Goal: Entertainment & Leisure: Browse casually

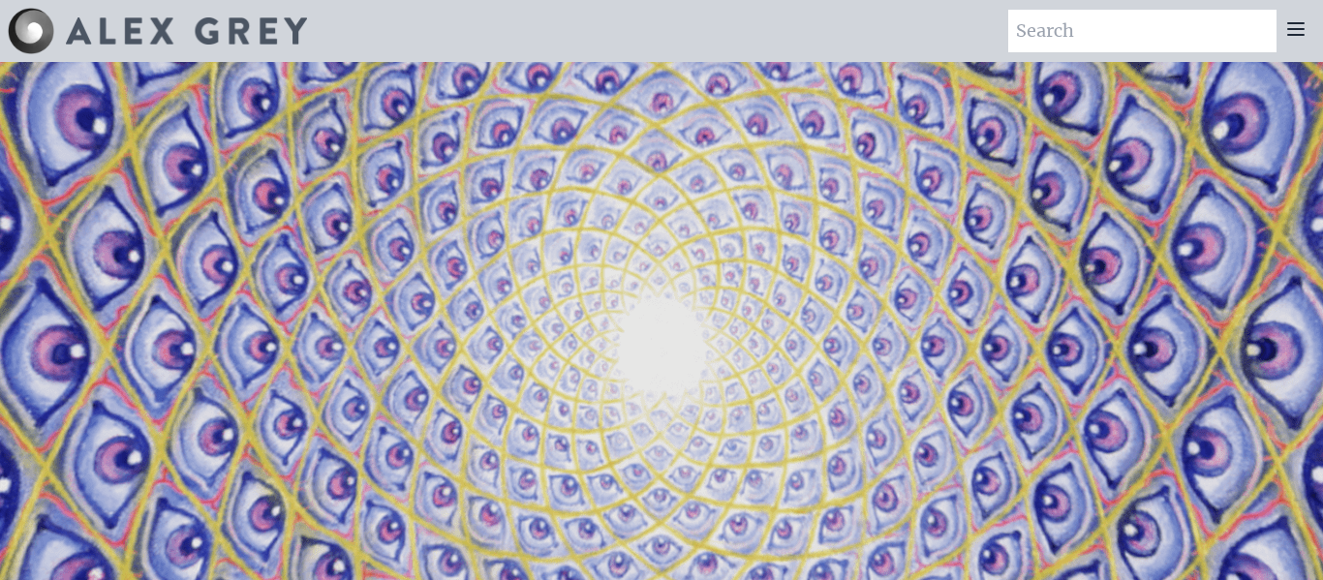
click at [1303, 38] on icon at bounding box center [1295, 28] width 23 height 23
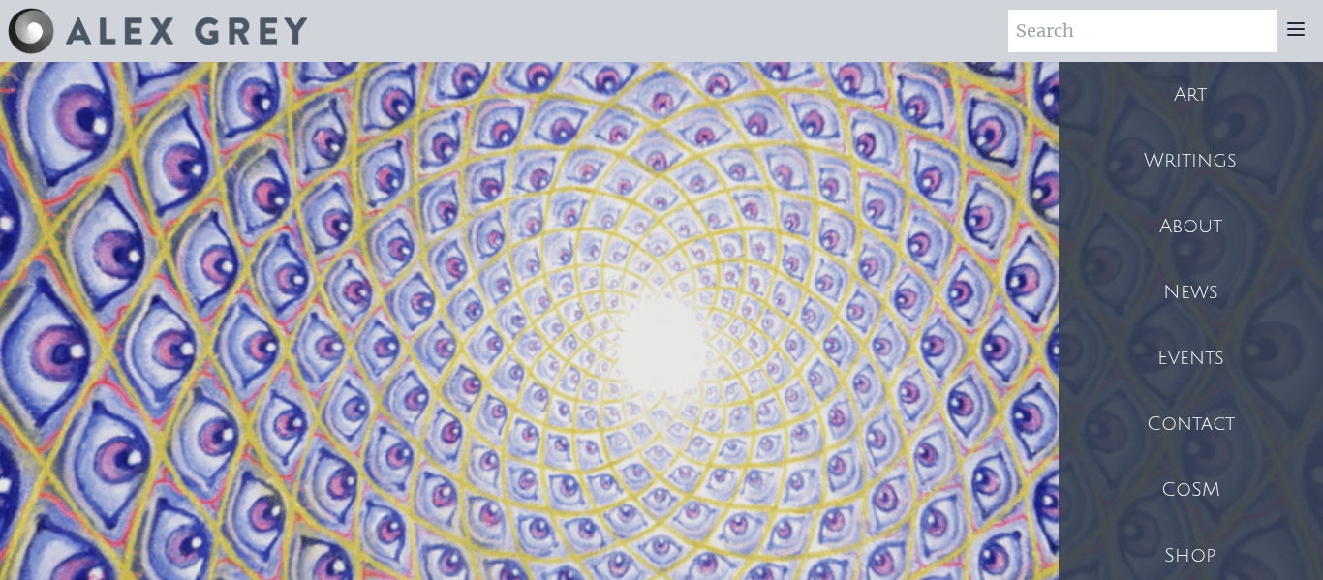
click at [1179, 121] on div "Art" at bounding box center [1190, 95] width 264 height 66
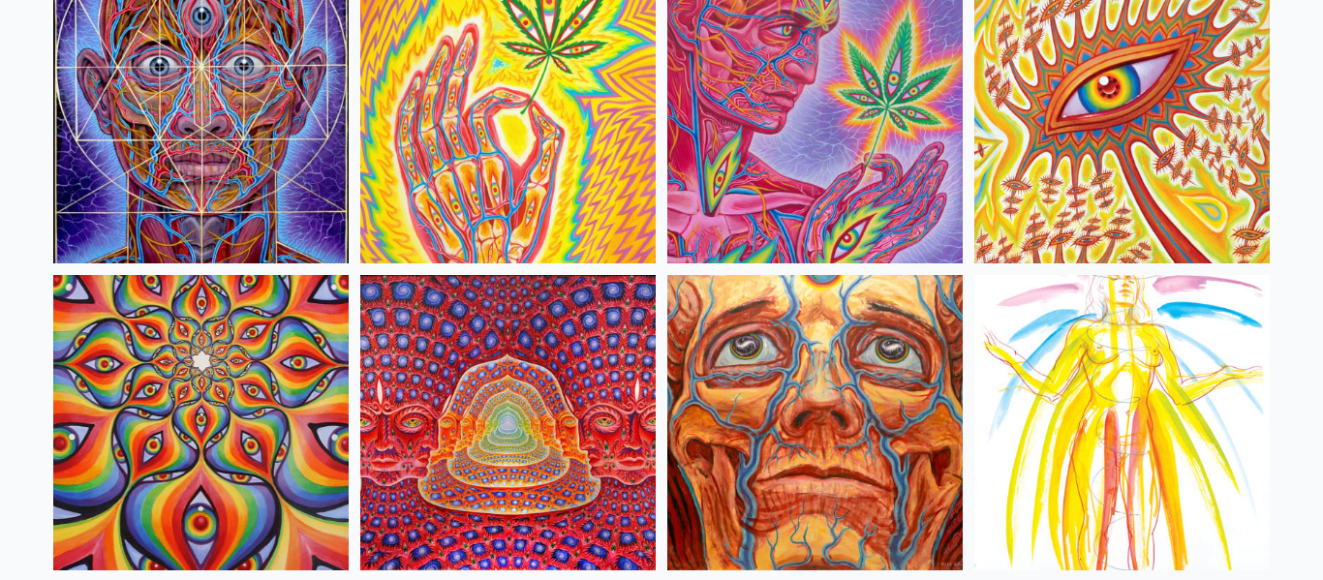
scroll to position [8538, 0]
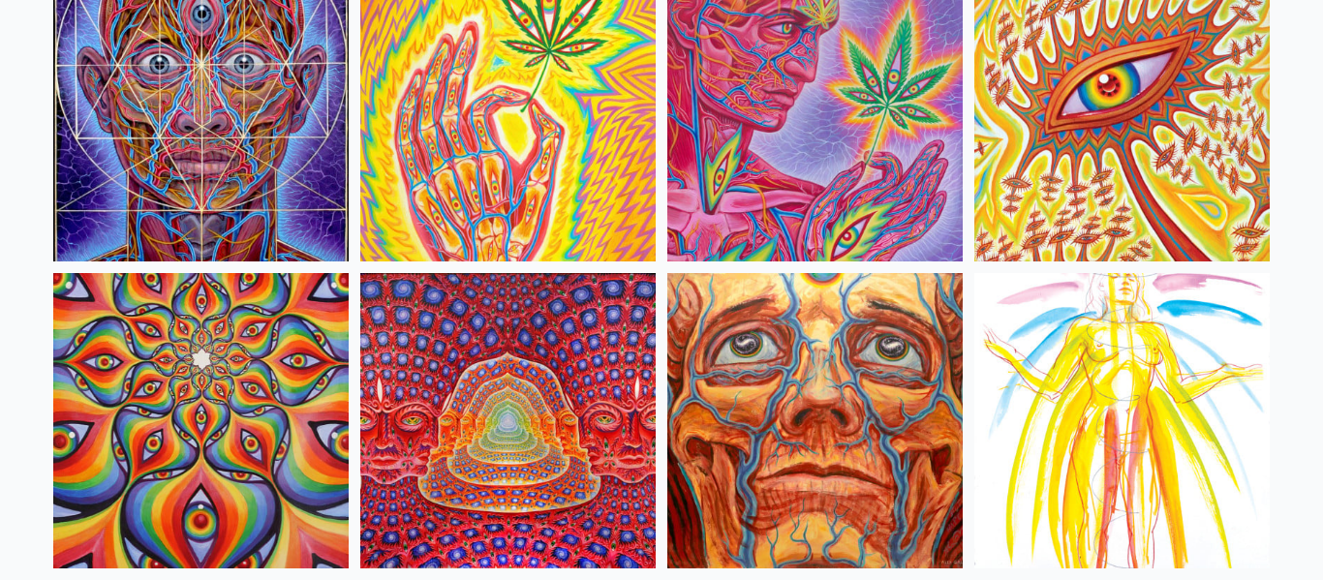
click at [1008, 62] on img at bounding box center [1121, 113] width 295 height 295
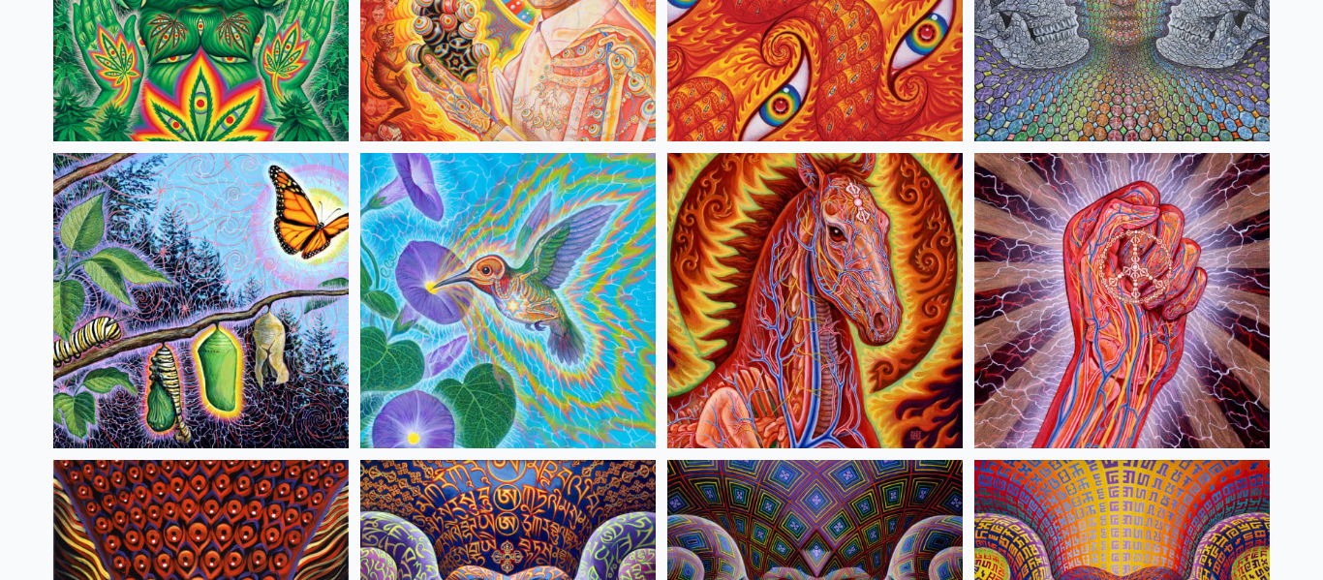
scroll to position [9569, 0]
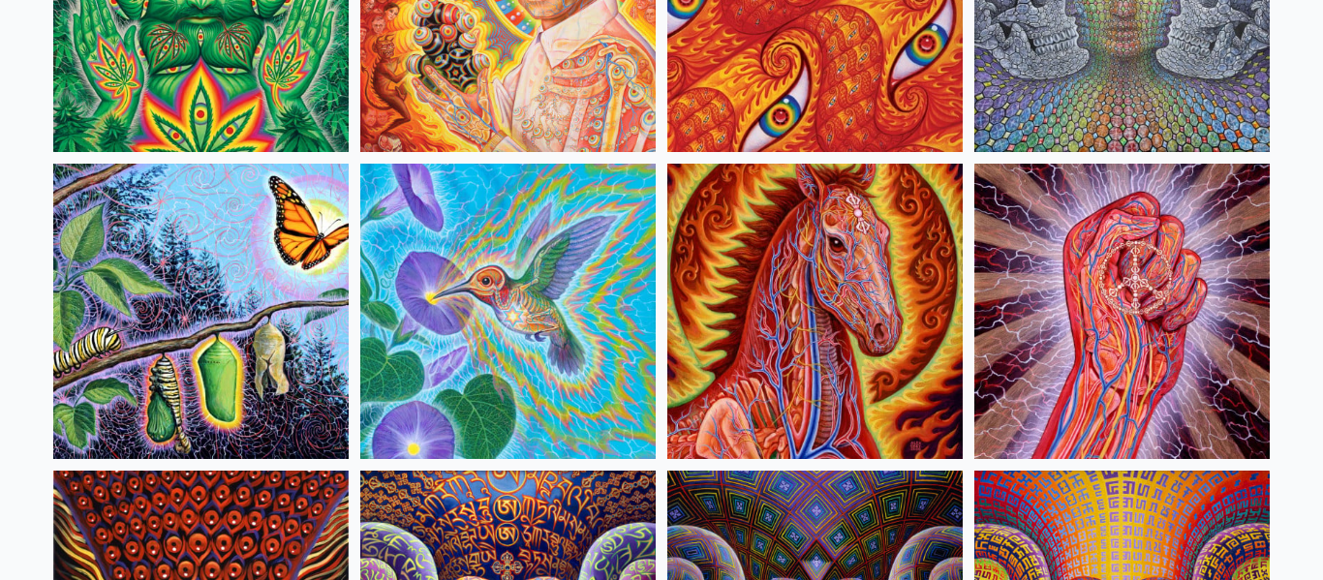
click at [834, 112] on img at bounding box center [814, 4] width 295 height 295
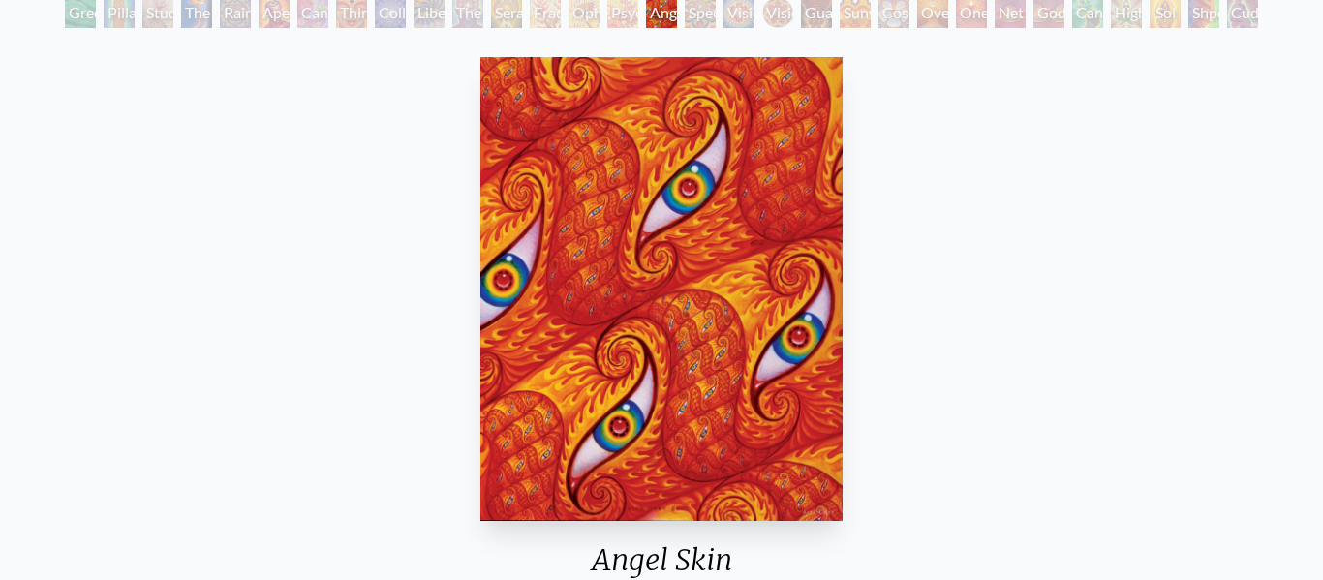
scroll to position [136, 0]
